Goal: Task Accomplishment & Management: Complete application form

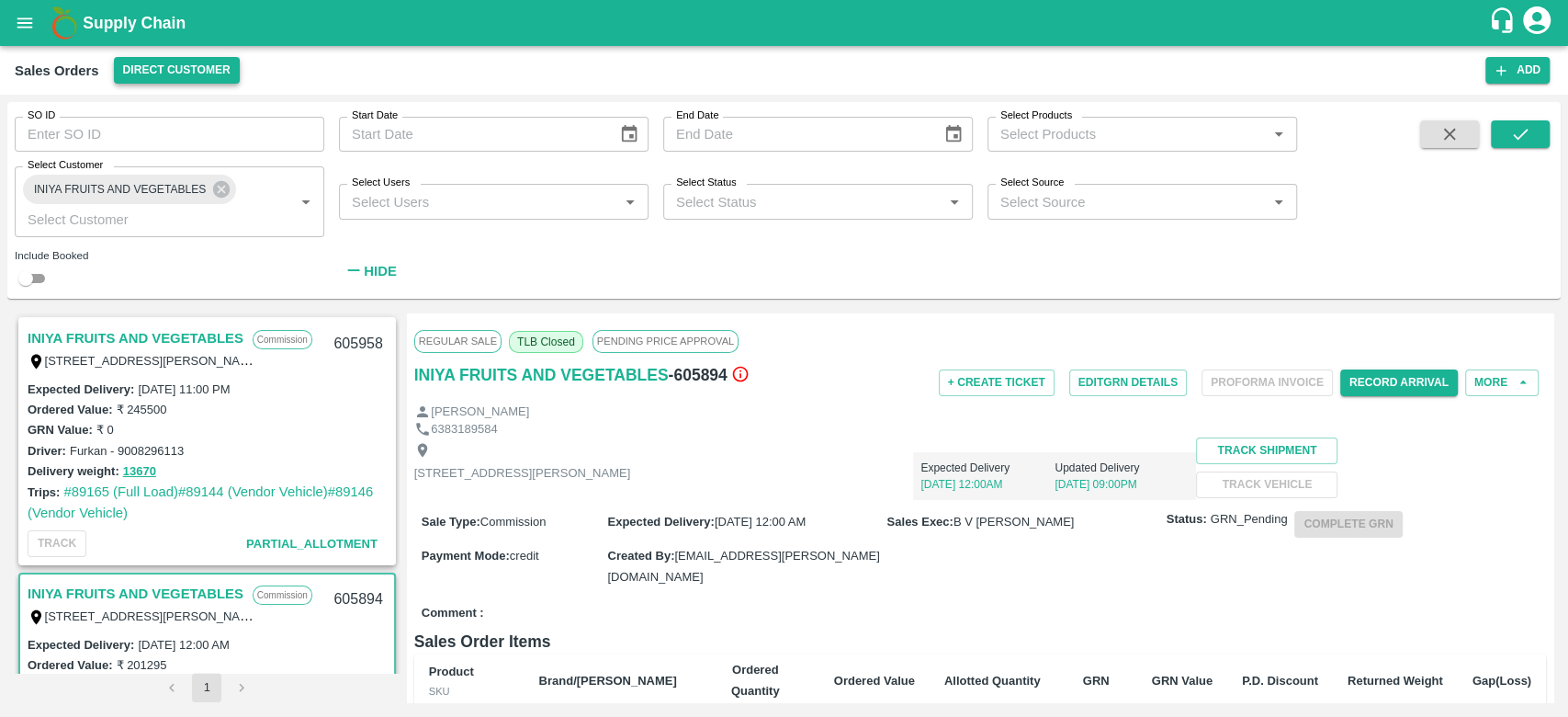
click at [171, 65] on button "Direct Customer" at bounding box center [177, 70] width 126 height 26
click at [368, 43] on div at bounding box center [784, 358] width 1568 height 717
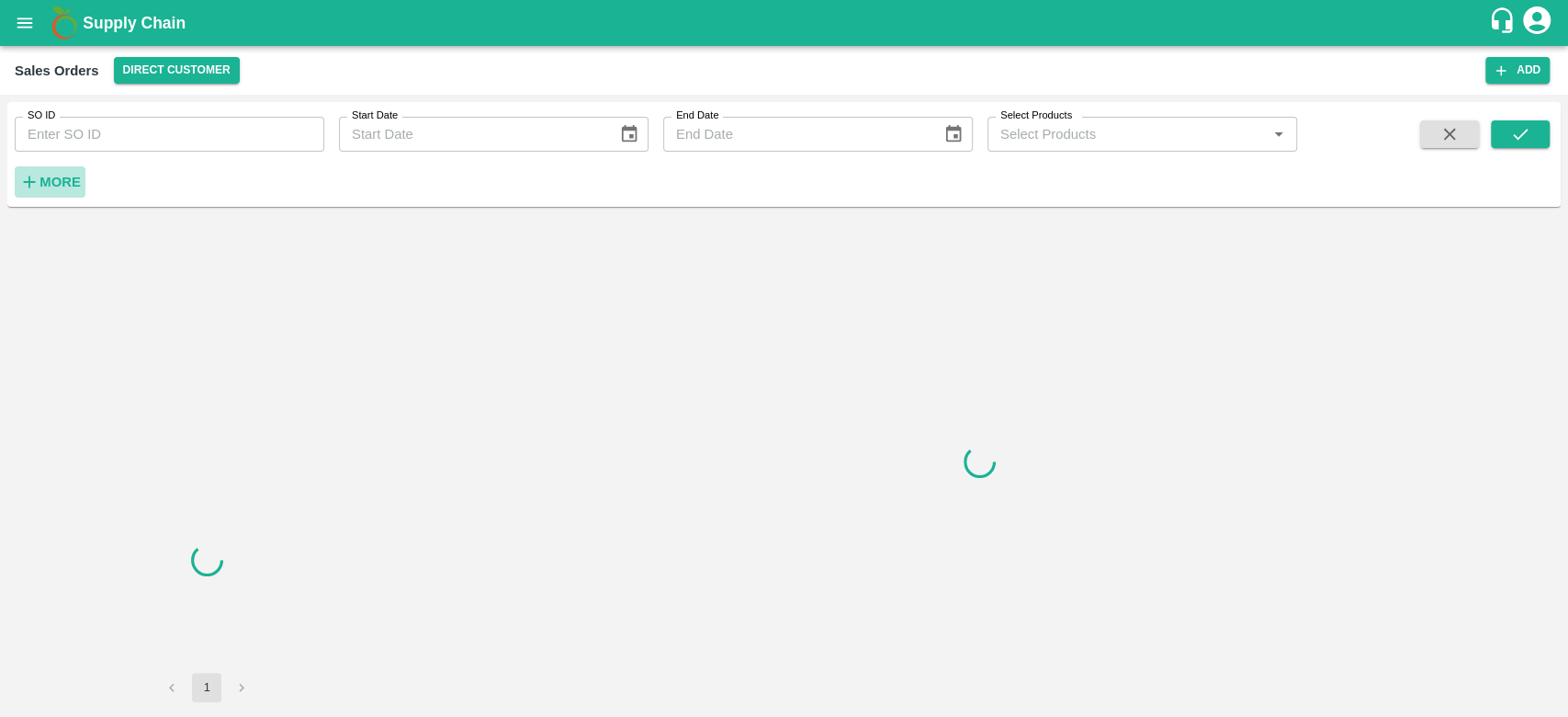
click at [70, 171] on h6 "More" at bounding box center [60, 183] width 41 height 24
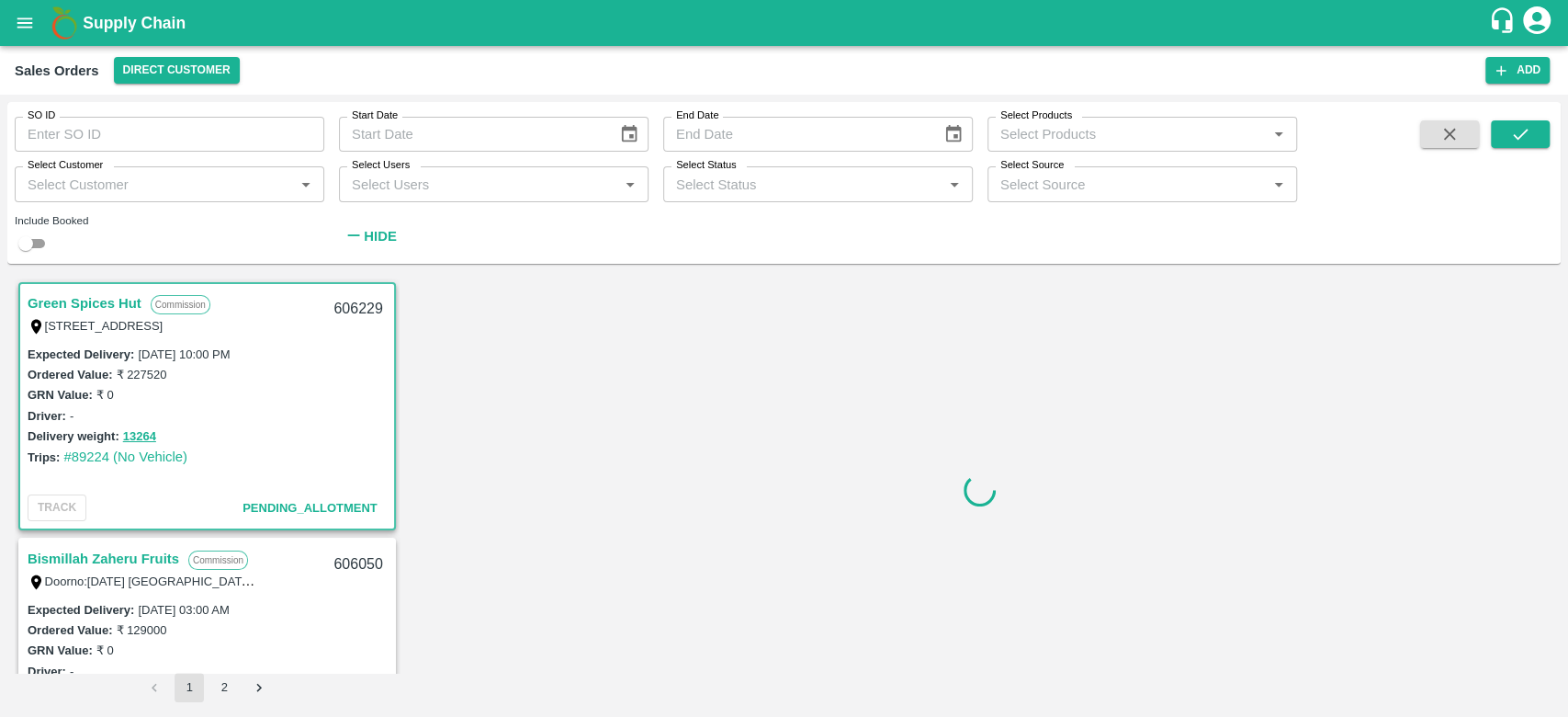
click at [70, 171] on label "Select Customer" at bounding box center [65, 166] width 76 height 15
click at [70, 172] on input "Select Customer" at bounding box center [154, 184] width 269 height 24
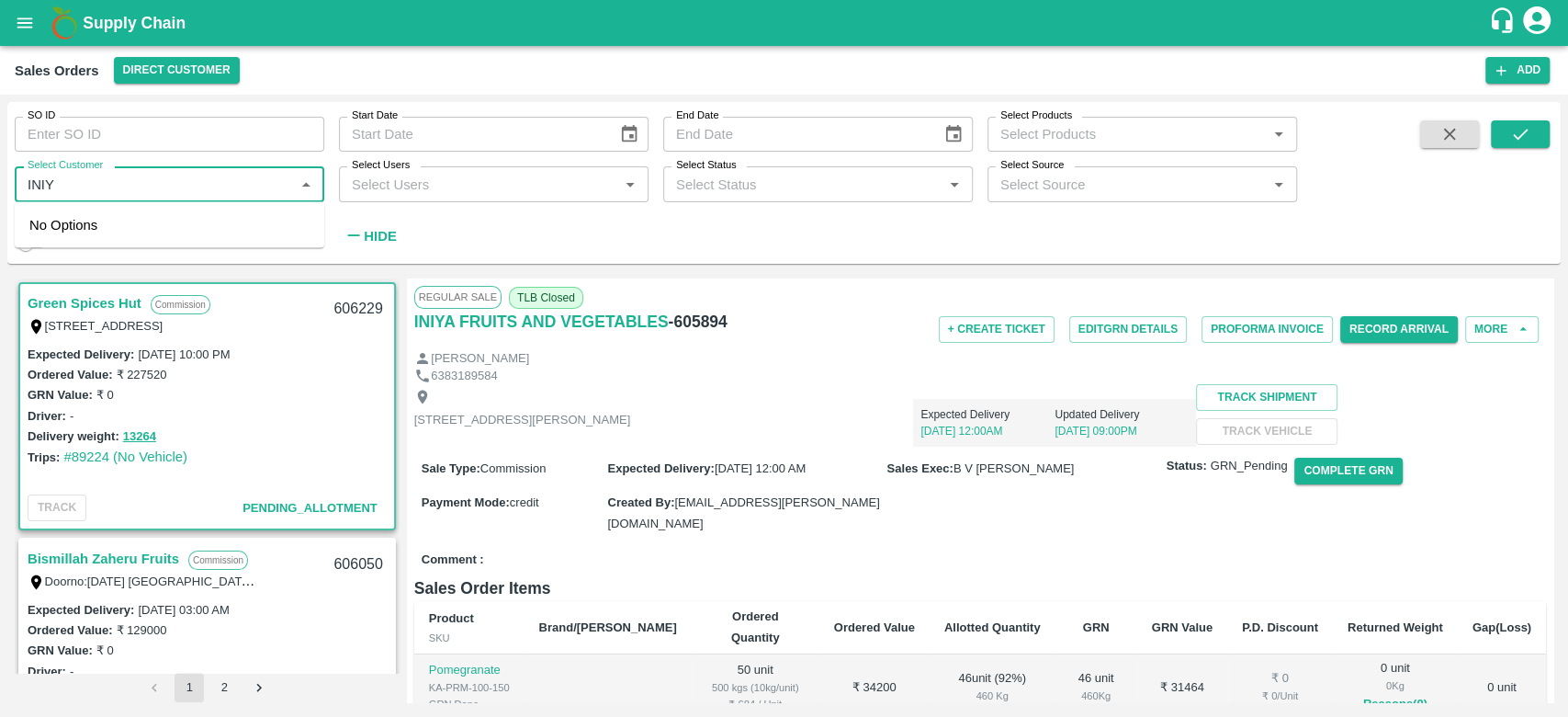
type input "INIYA"
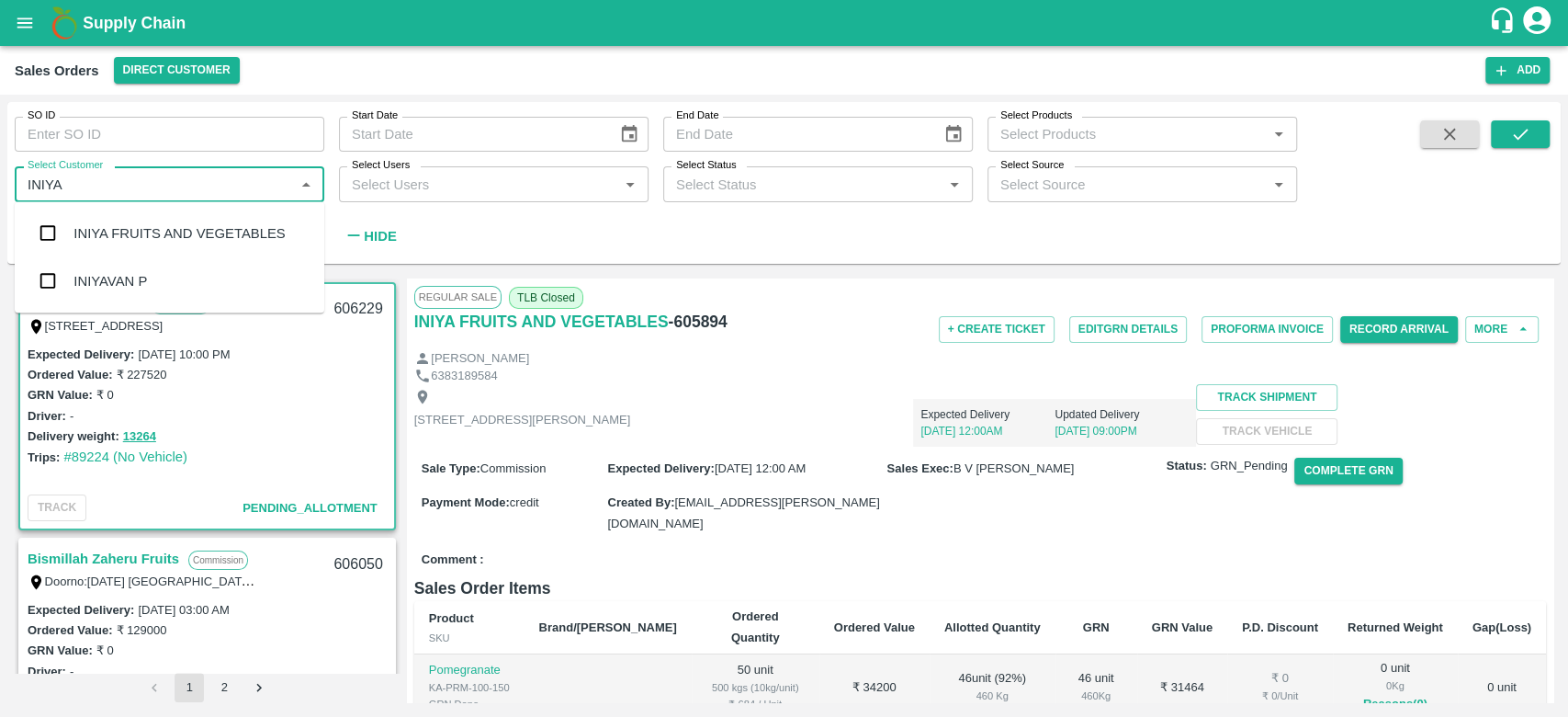
click at [74, 229] on div "INIYA FRUITS AND VEGETABLES" at bounding box center [180, 234] width 211 height 21
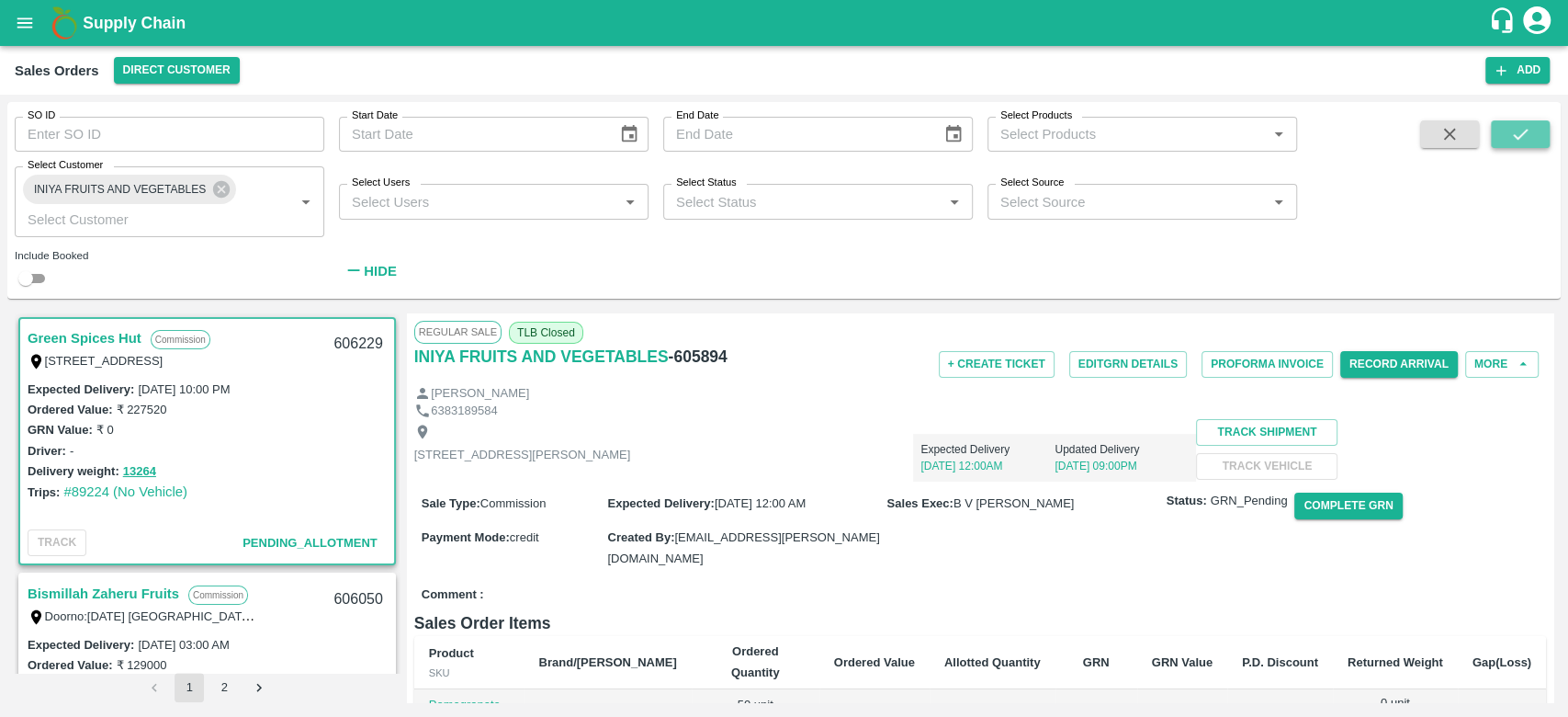
click at [1514, 143] on icon "submit" at bounding box center [1520, 135] width 21 height 21
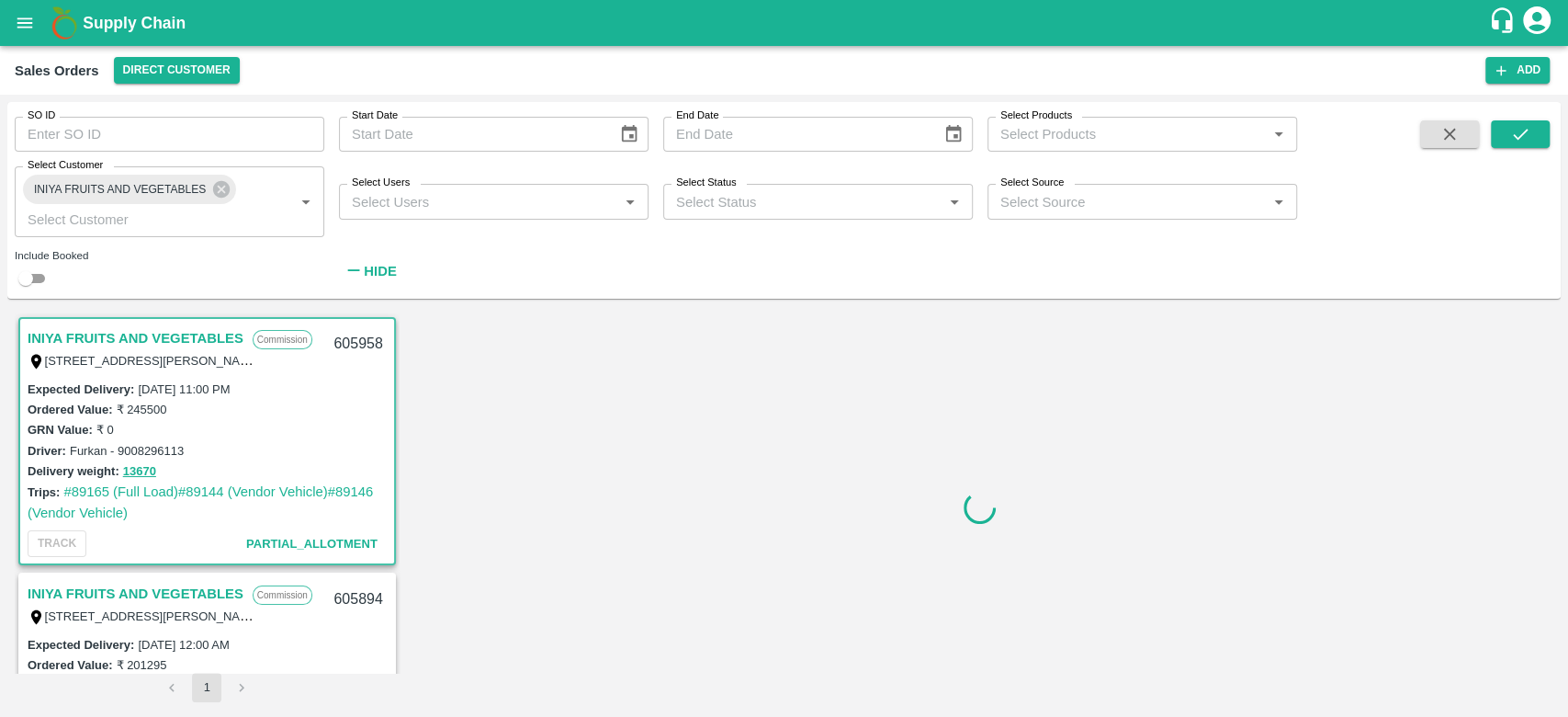
scroll to position [4, 0]
click at [122, 486] on link "#89165 (Full Load)" at bounding box center [121, 489] width 115 height 15
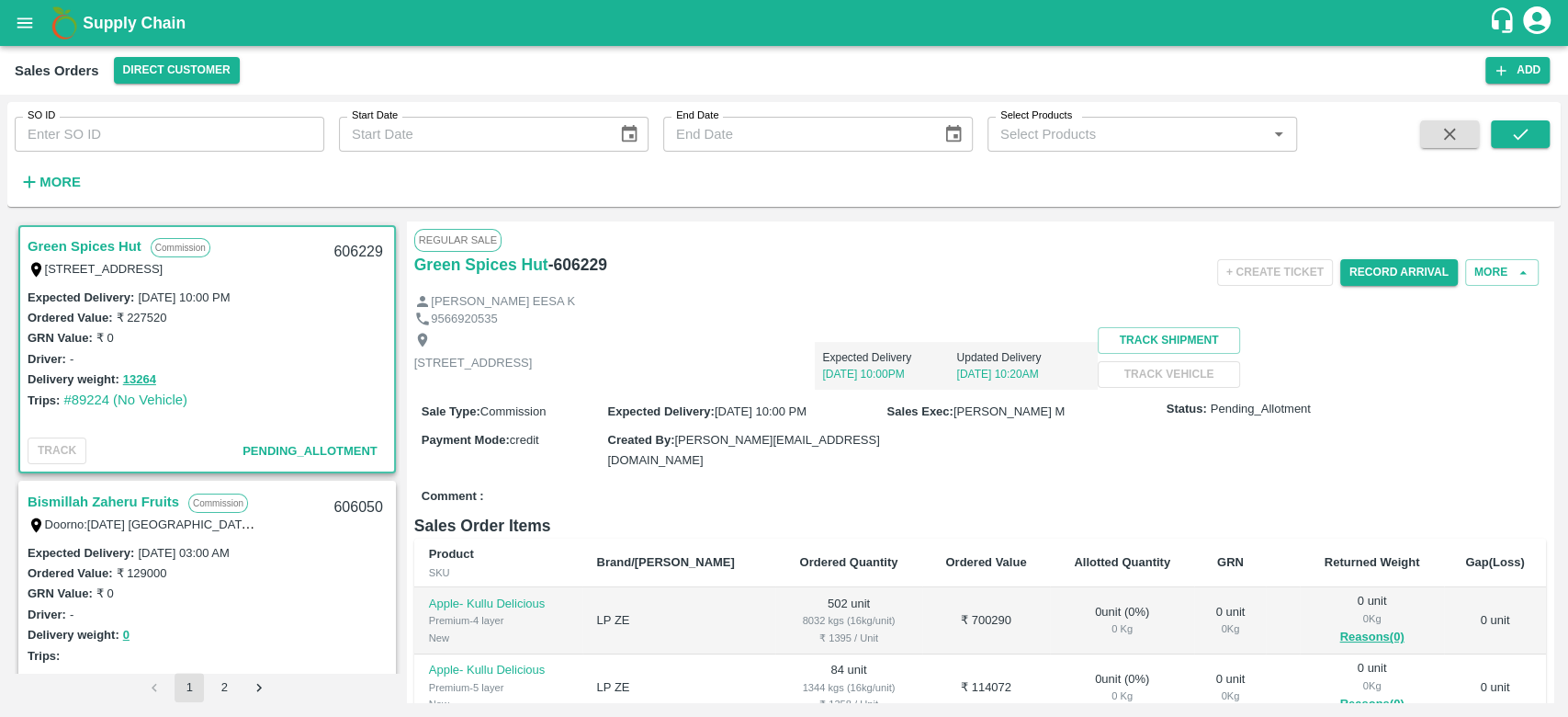
click at [36, 169] on button "More" at bounding box center [51, 182] width 71 height 31
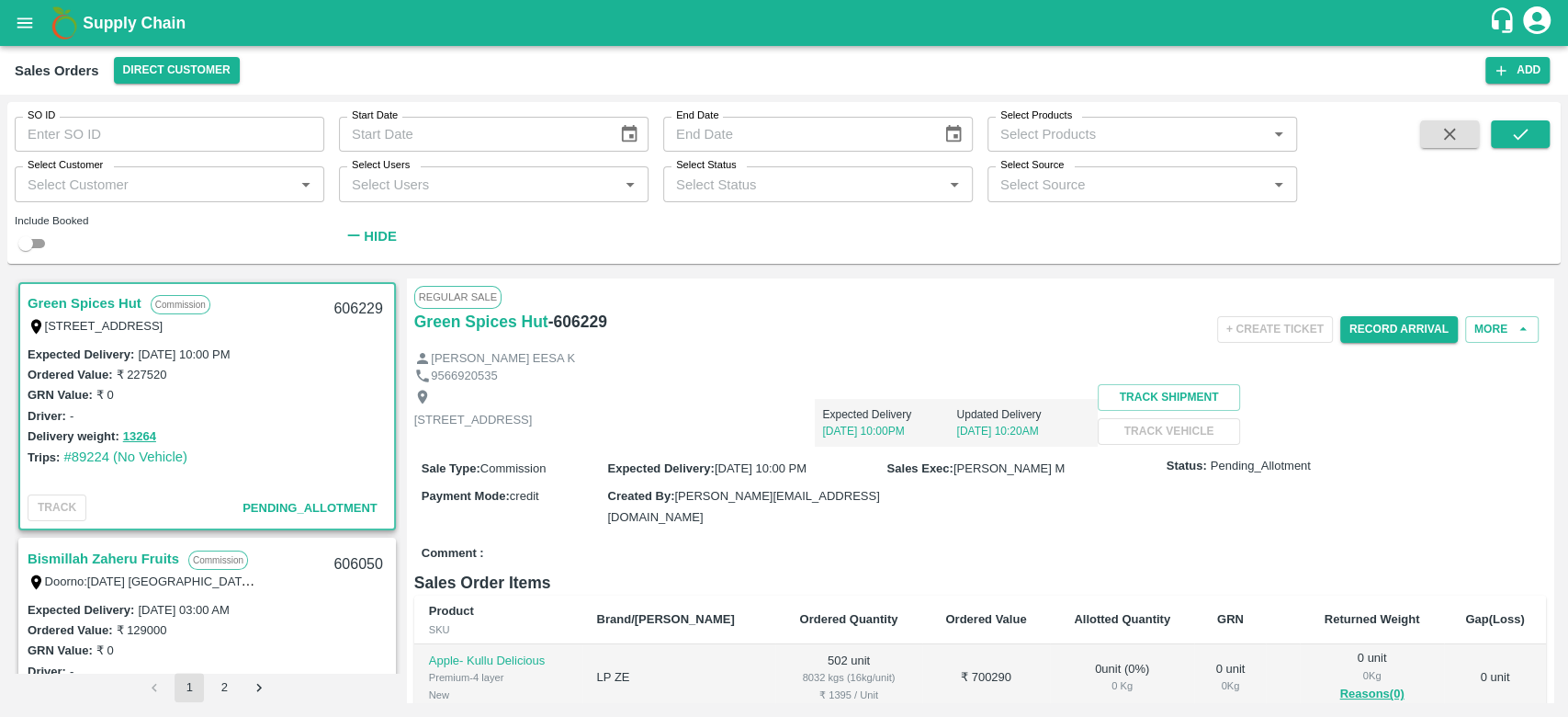
click at [36, 169] on label "Select Customer" at bounding box center [65, 166] width 76 height 15
click at [36, 172] on input "Select Customer" at bounding box center [154, 184] width 269 height 24
type input "INIYA"
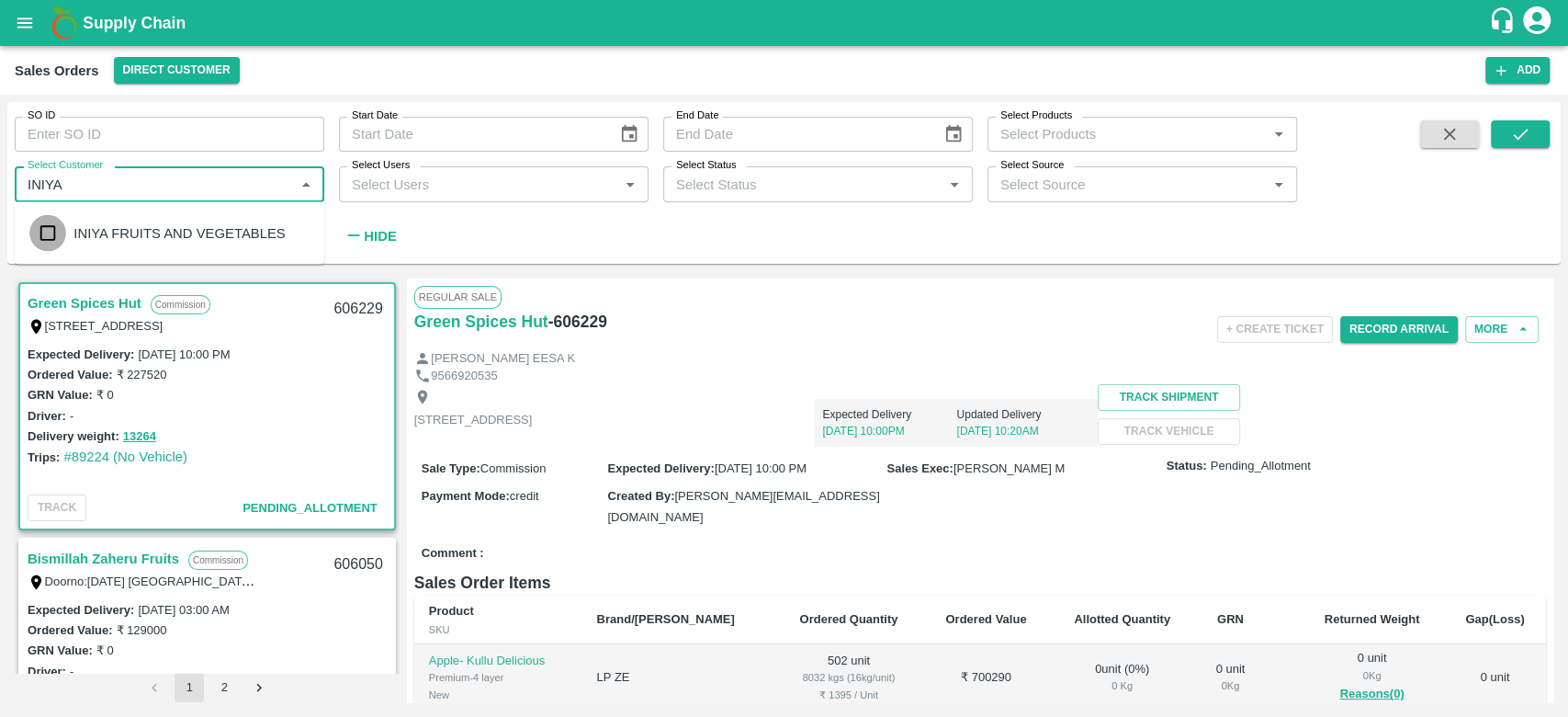
click at [51, 228] on input "checkbox" at bounding box center [47, 233] width 36 height 37
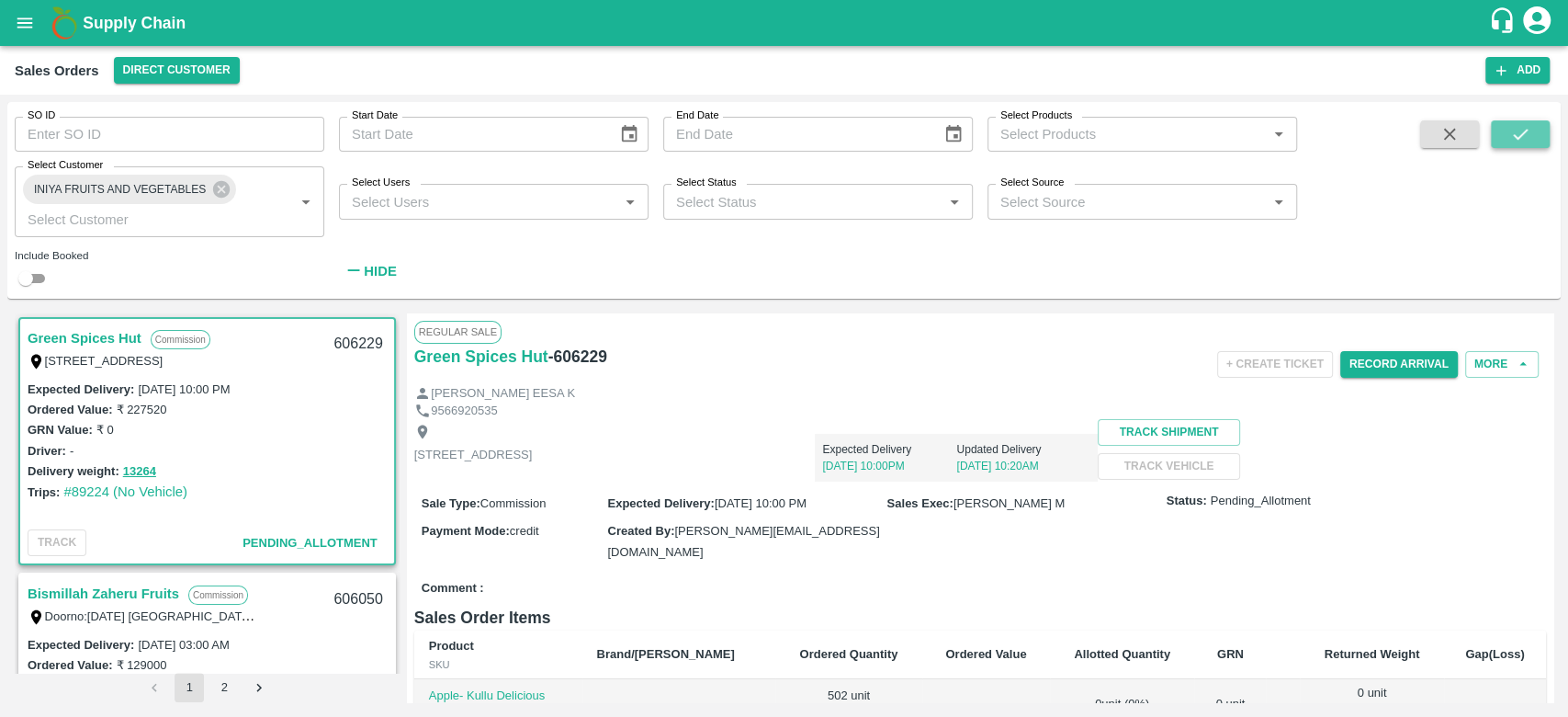
click at [1524, 126] on icon "submit" at bounding box center [1520, 135] width 21 height 21
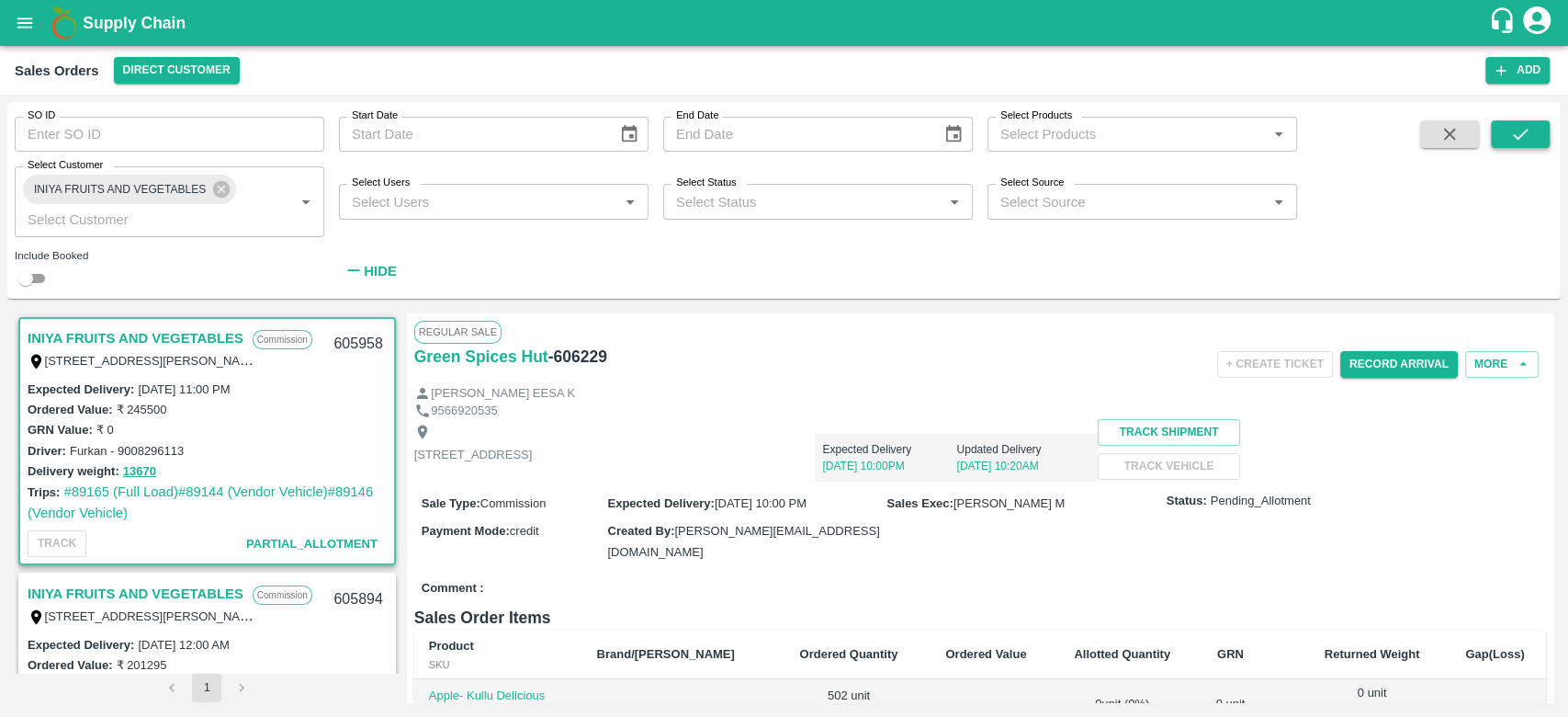
scroll to position [4, 0]
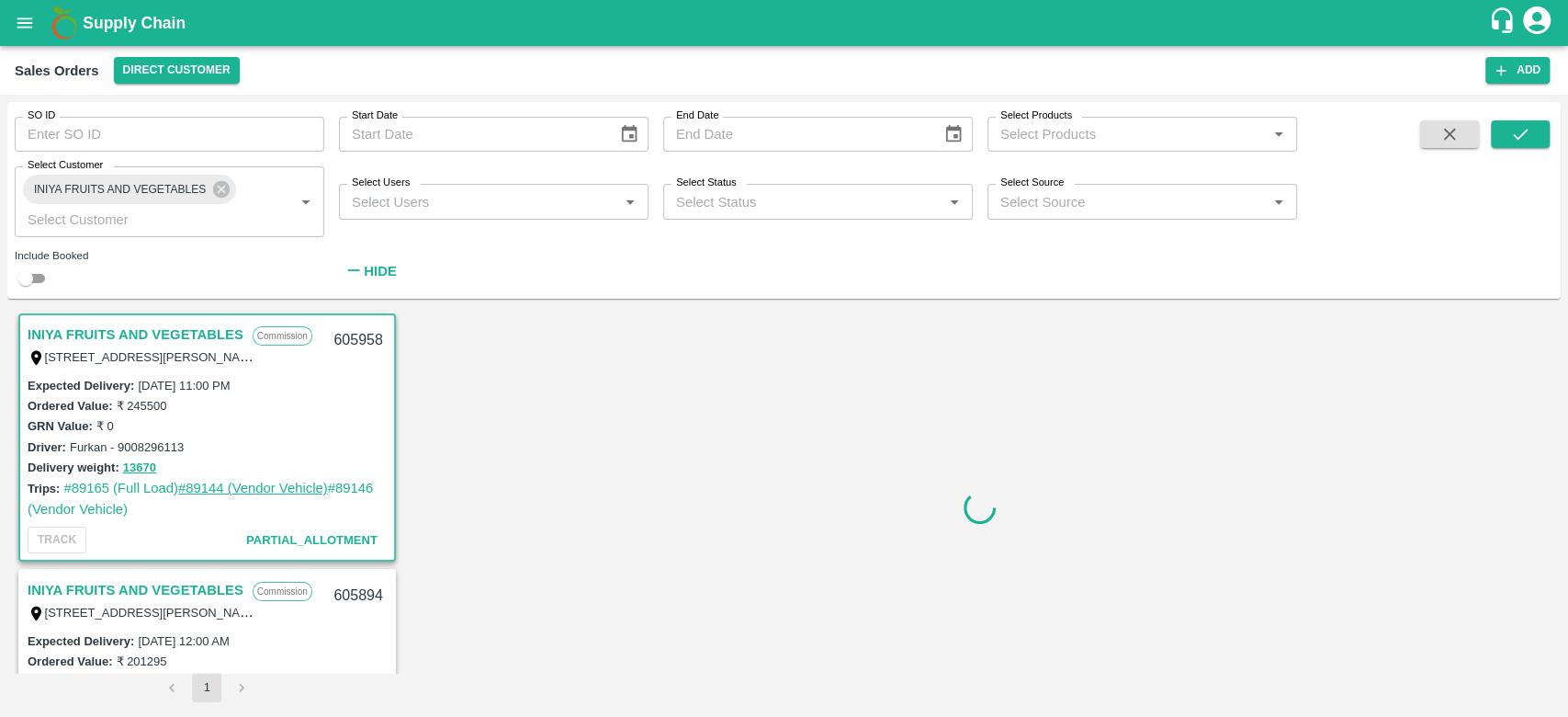
click at [286, 489] on link "#89144 (Vendor Vehicle)" at bounding box center [253, 489] width 150 height 15
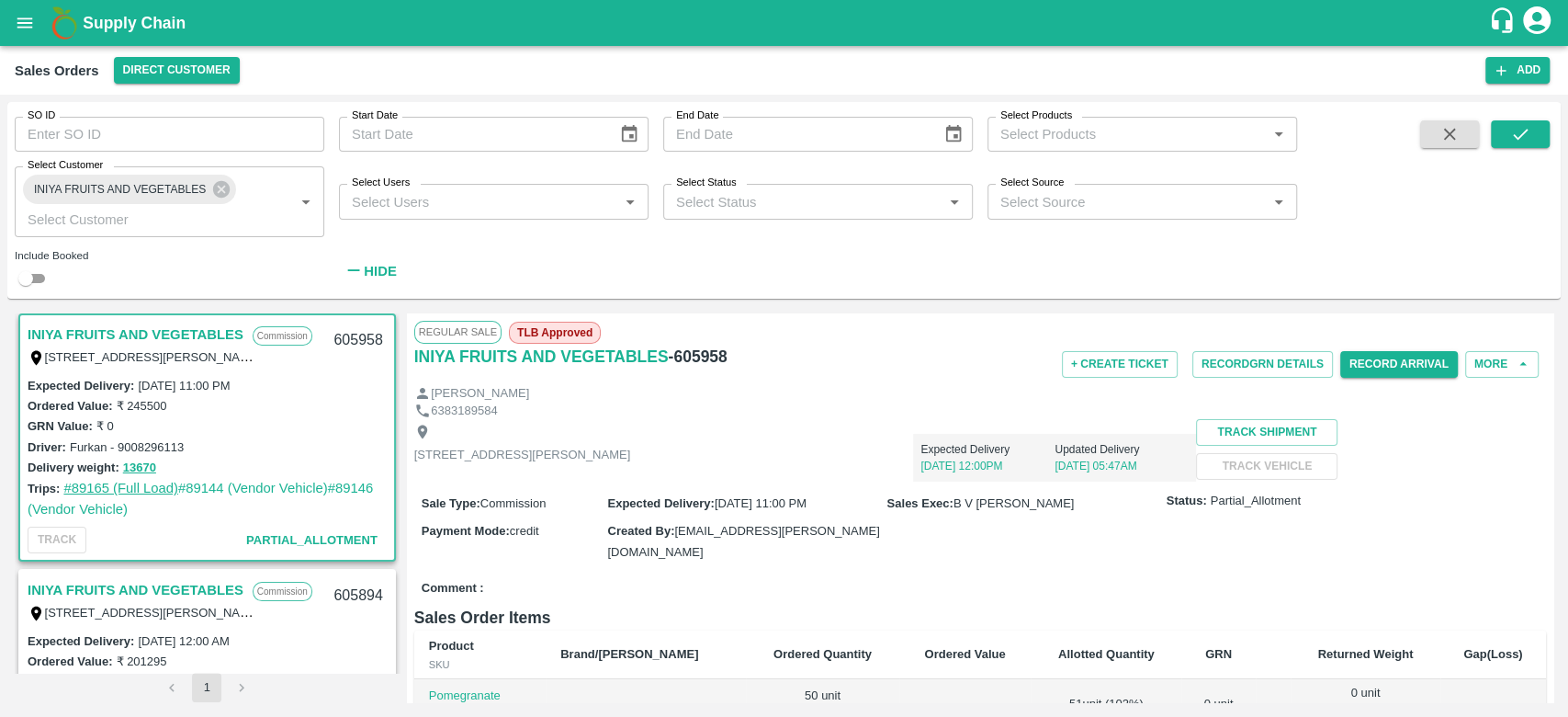
click at [141, 488] on link "#89165 (Full Load)" at bounding box center [121, 489] width 115 height 15
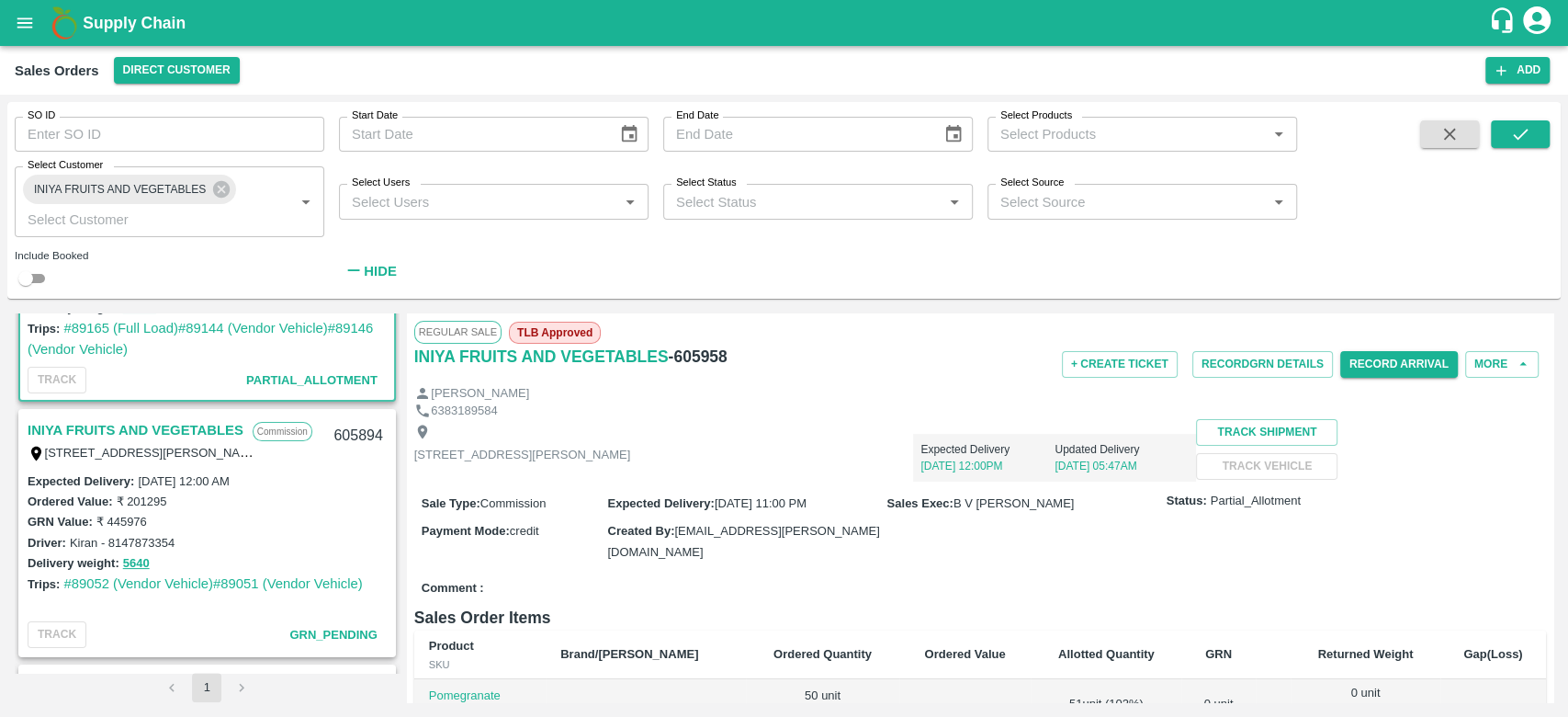
scroll to position [166, 0]
click at [160, 431] on link "INIYA FRUITS AND VEGETABLES" at bounding box center [135, 429] width 216 height 24
